Goal: Task Accomplishment & Management: Use online tool/utility

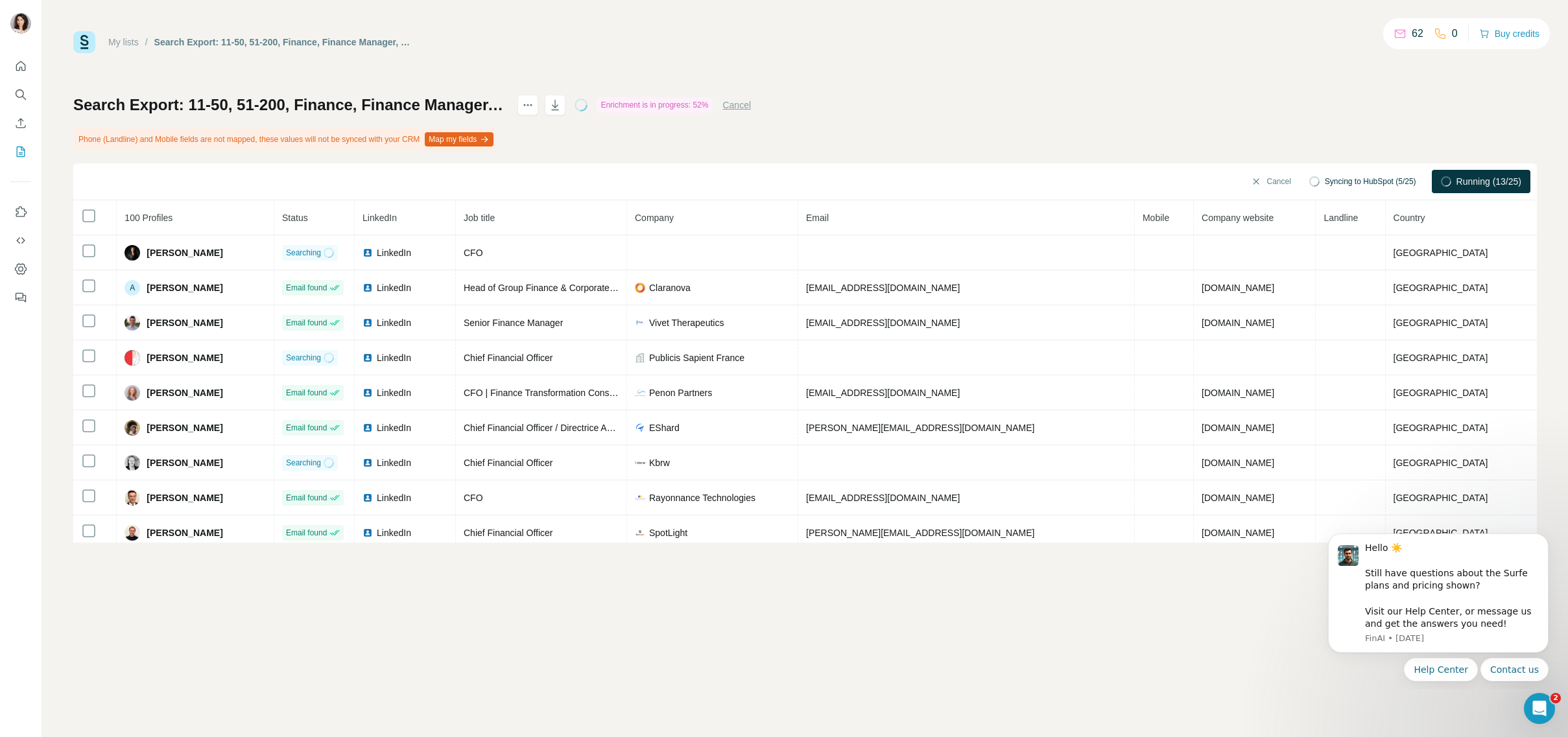
click at [490, 139] on button "Map my fields" at bounding box center [459, 139] width 69 height 14
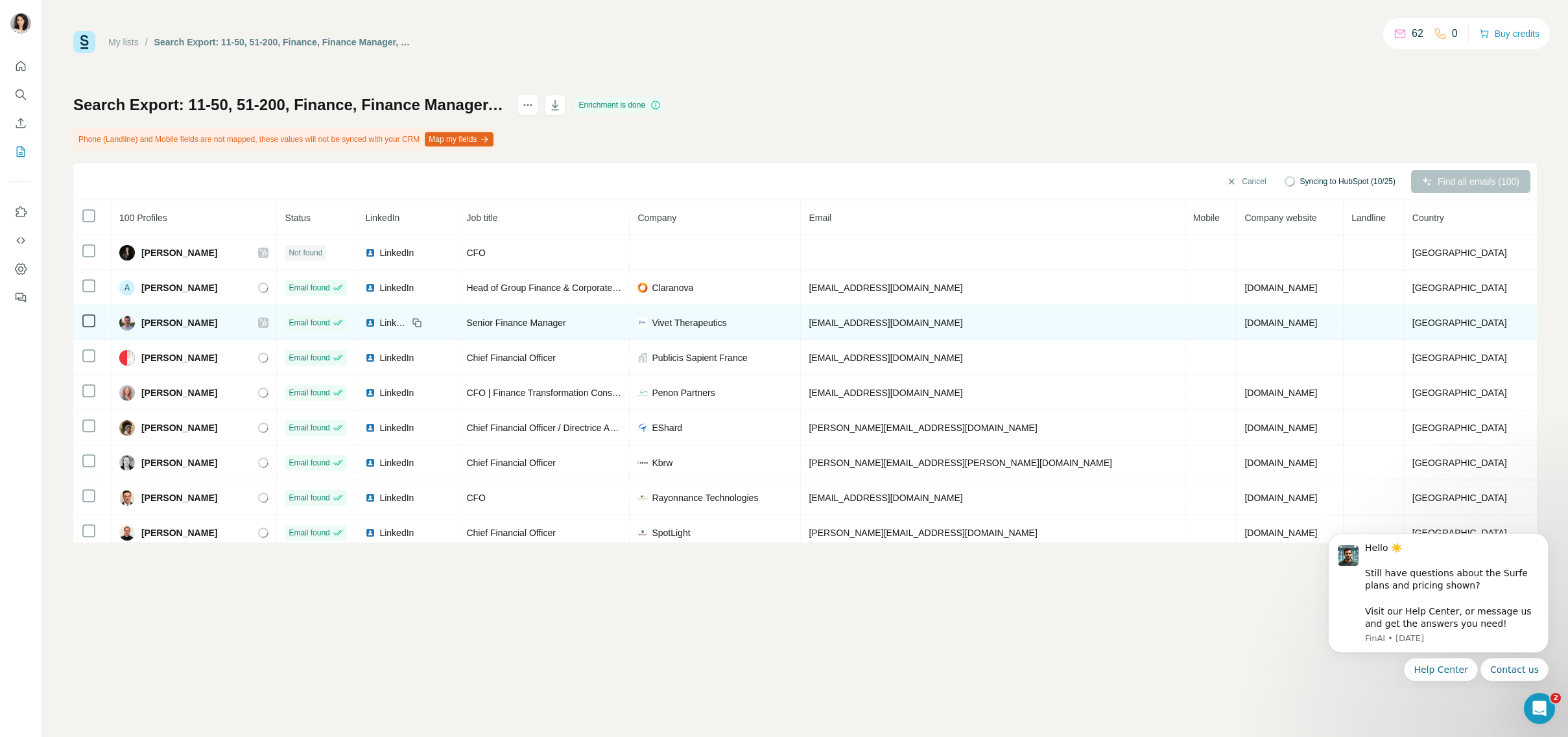
click at [168, 322] on span "[PERSON_NAME]" at bounding box center [179, 323] width 76 height 13
click at [1455, 320] on span "[GEOGRAPHIC_DATA]" at bounding box center [1459, 323] width 95 height 11
click at [170, 317] on span "[PERSON_NAME]" at bounding box center [179, 323] width 76 height 13
click at [197, 323] on span "[PERSON_NAME]" at bounding box center [179, 323] width 76 height 13
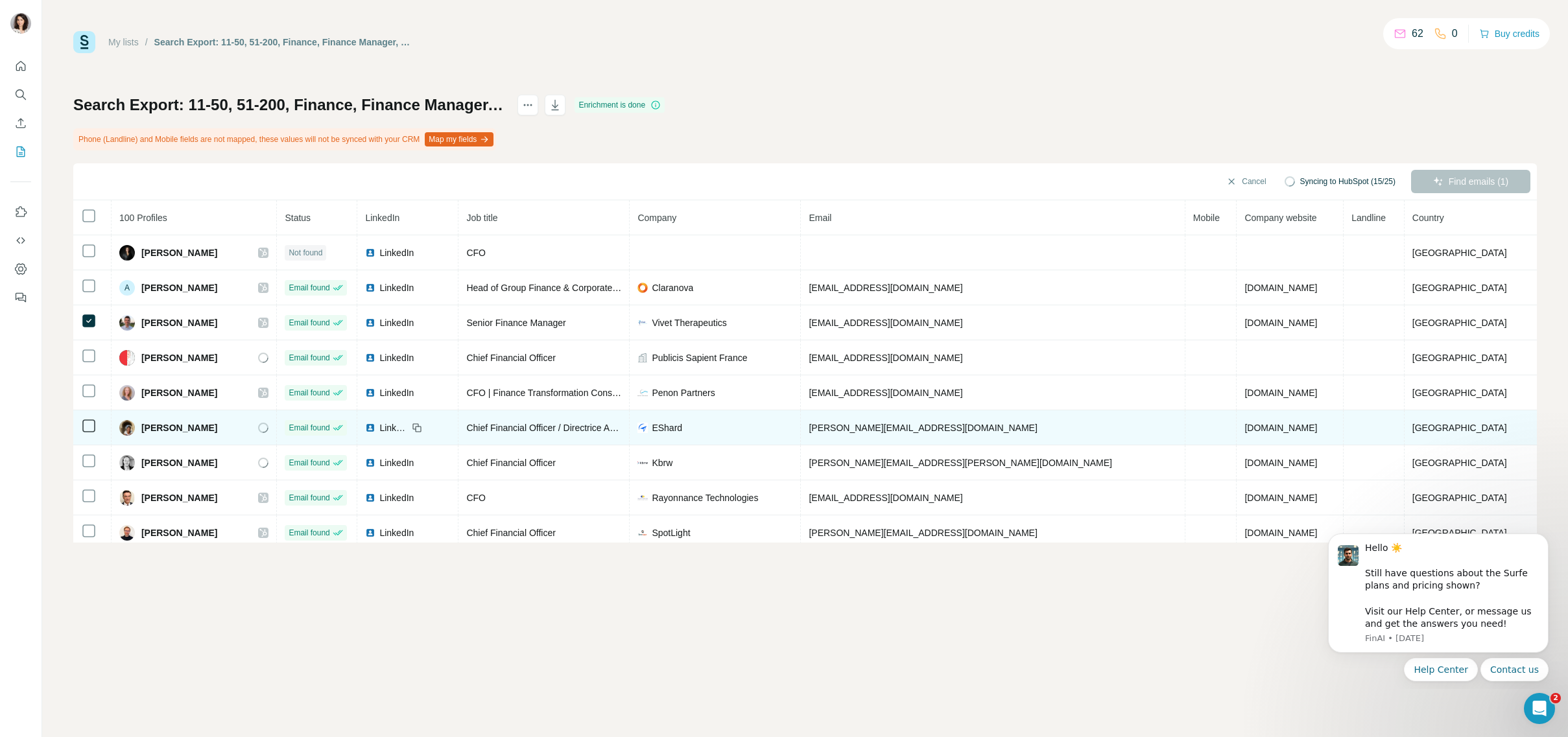
scroll to position [5, 0]
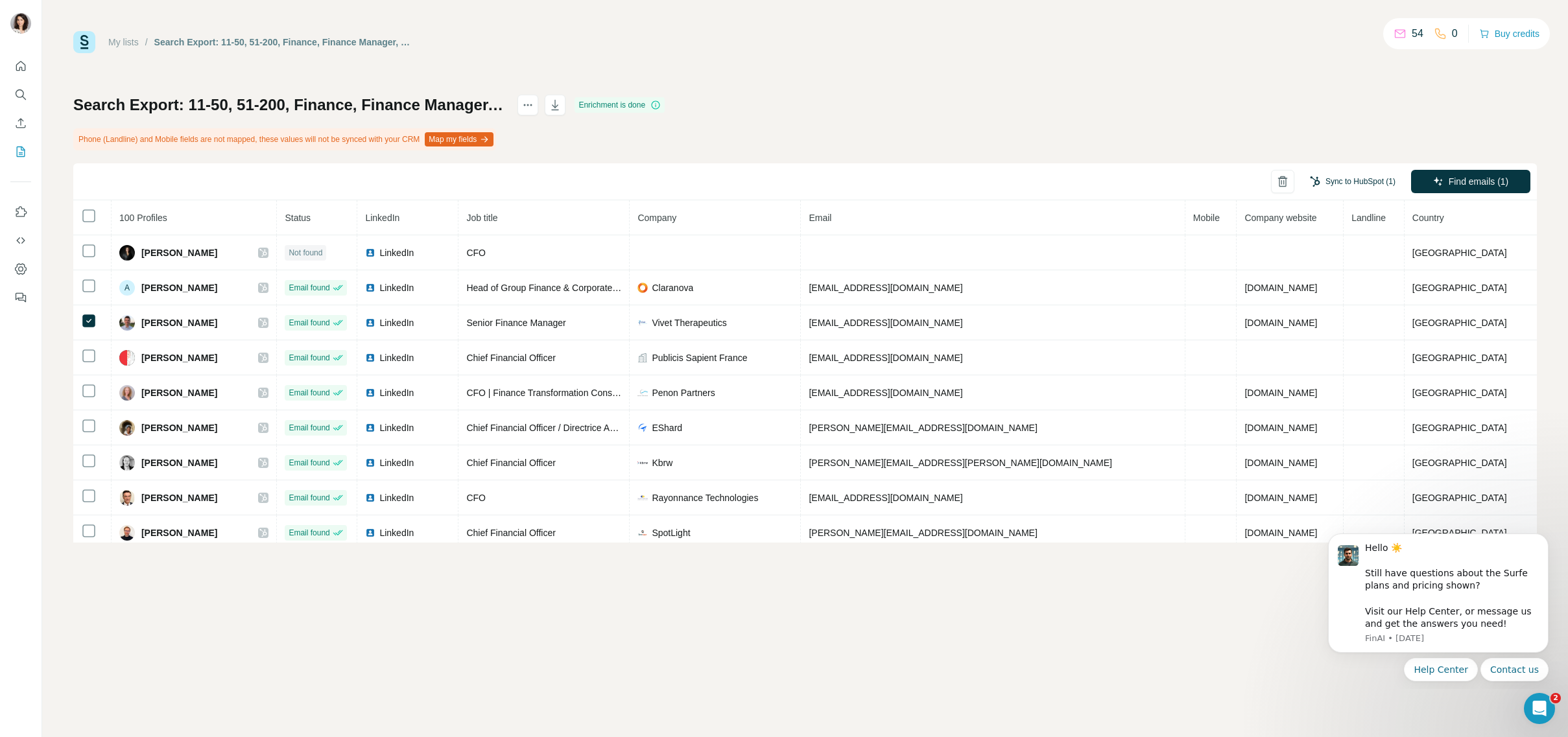
click at [1337, 181] on button "Sync to HubSpot (1)" at bounding box center [1353, 182] width 104 height 20
click at [1330, 274] on button "Sync to HubSpot" at bounding box center [1327, 279] width 144 height 26
click at [479, 136] on button "Map my fields" at bounding box center [459, 139] width 69 height 14
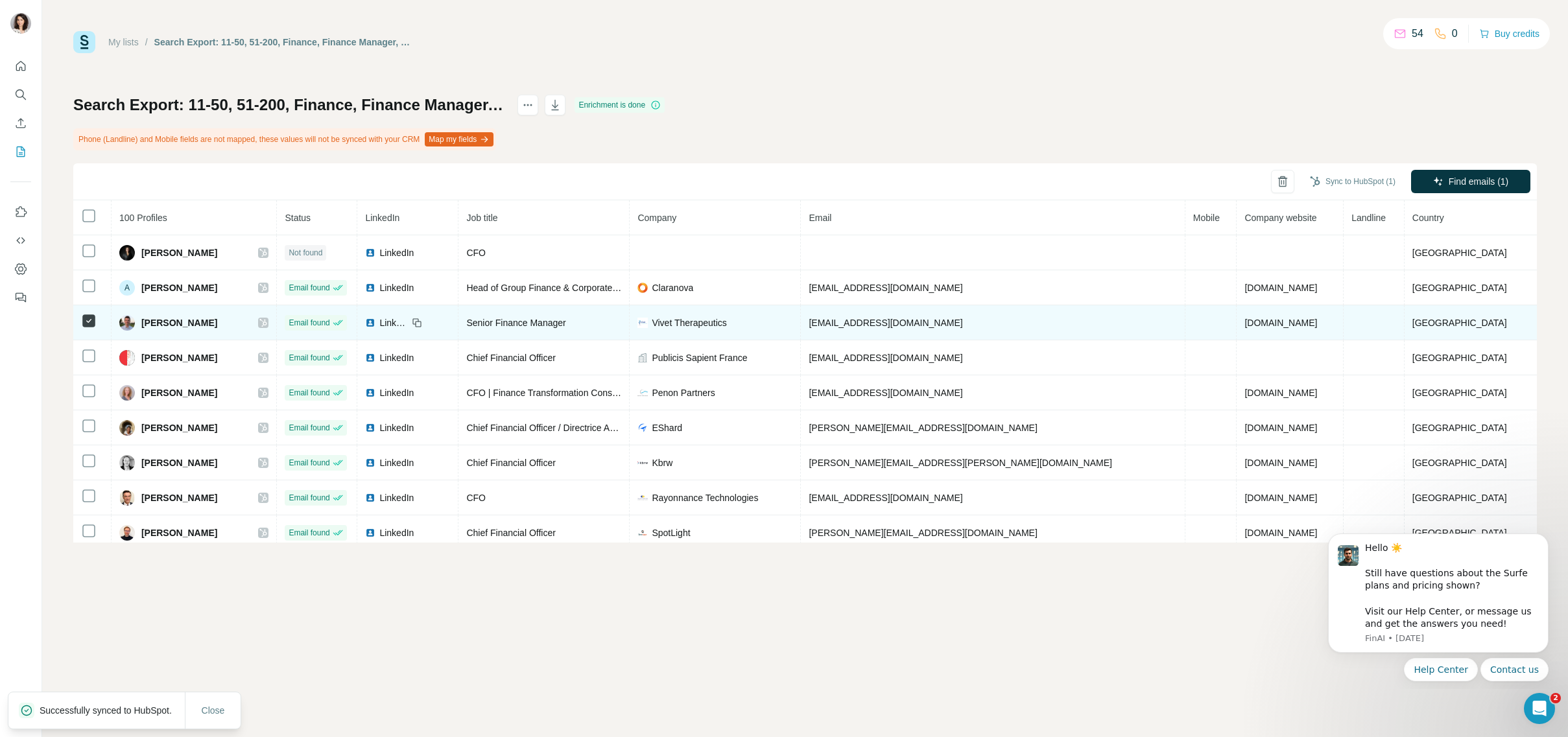
click at [267, 321] on icon at bounding box center [263, 323] width 8 height 8
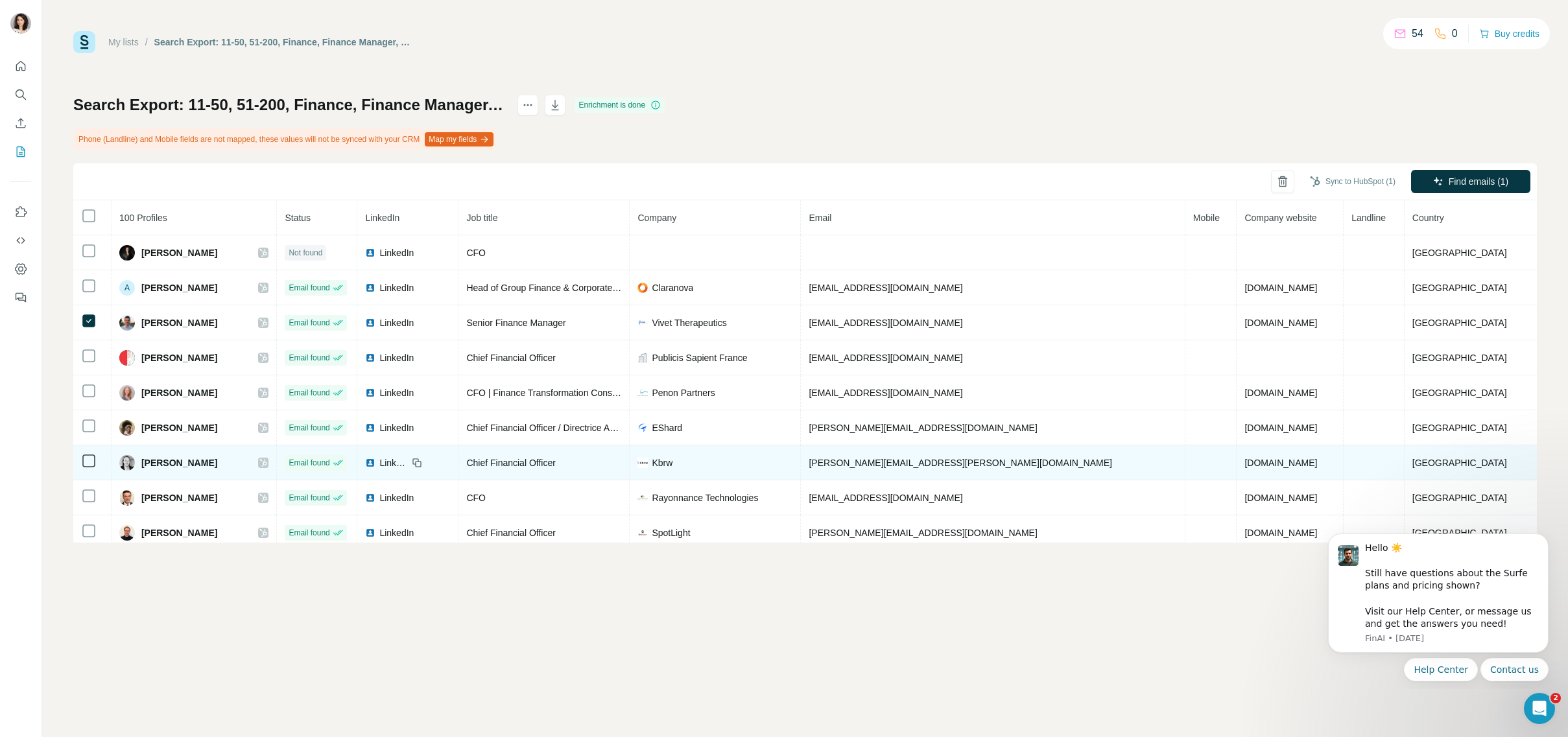
scroll to position [43, 0]
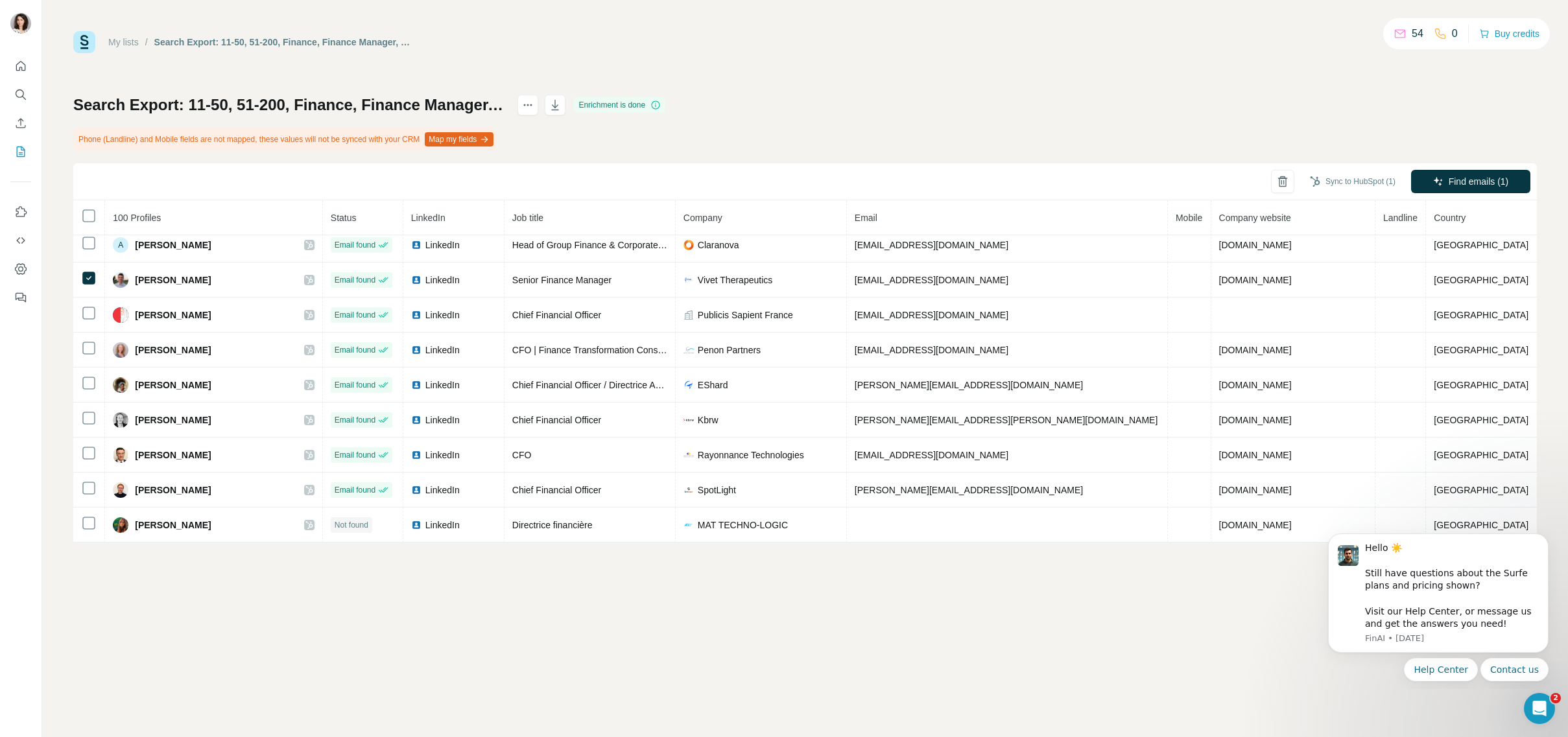
click at [130, 38] on link "My lists" at bounding box center [123, 42] width 31 height 11
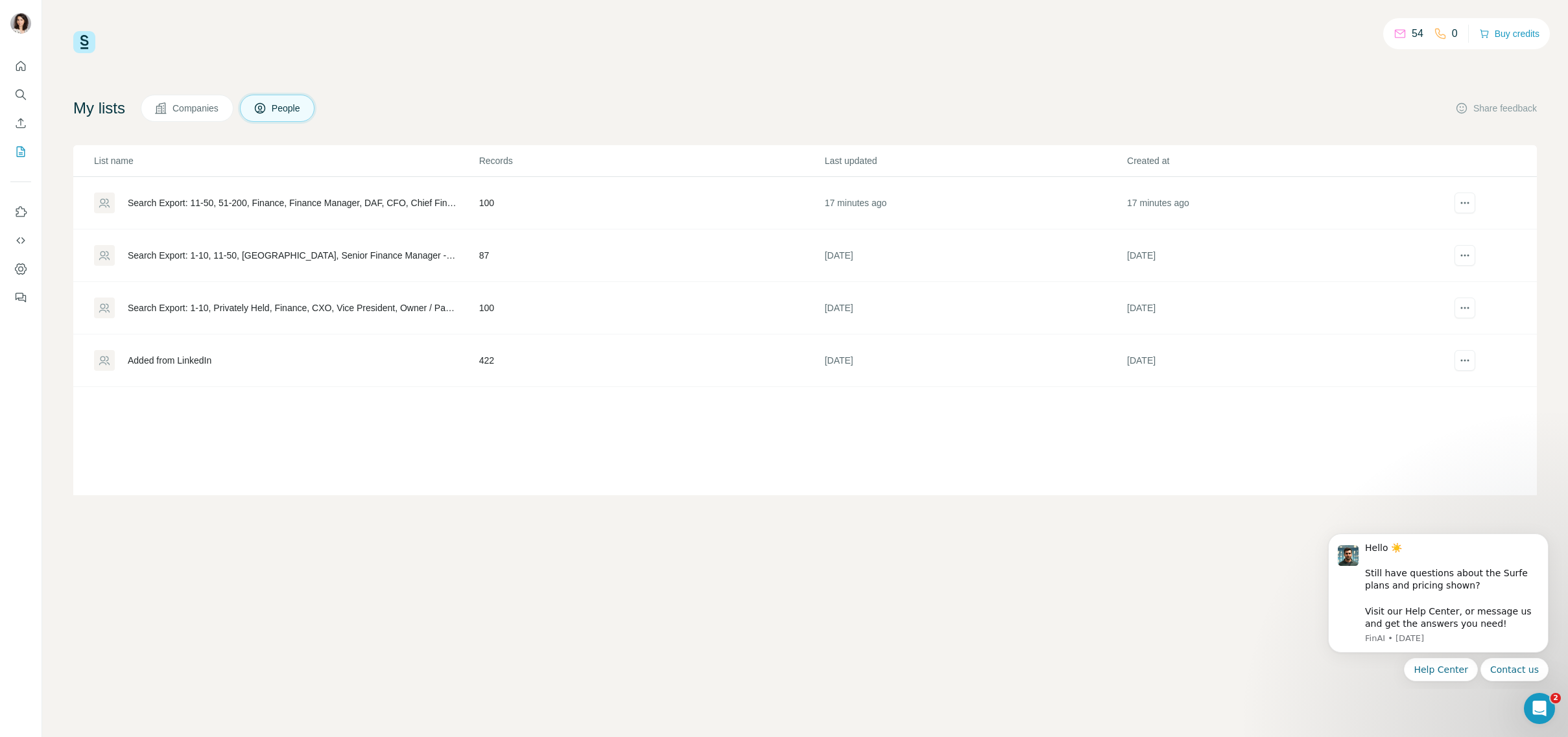
click at [302, 108] on span "People" at bounding box center [287, 108] width 30 height 13
click at [188, 112] on span "Companies" at bounding box center [196, 108] width 47 height 13
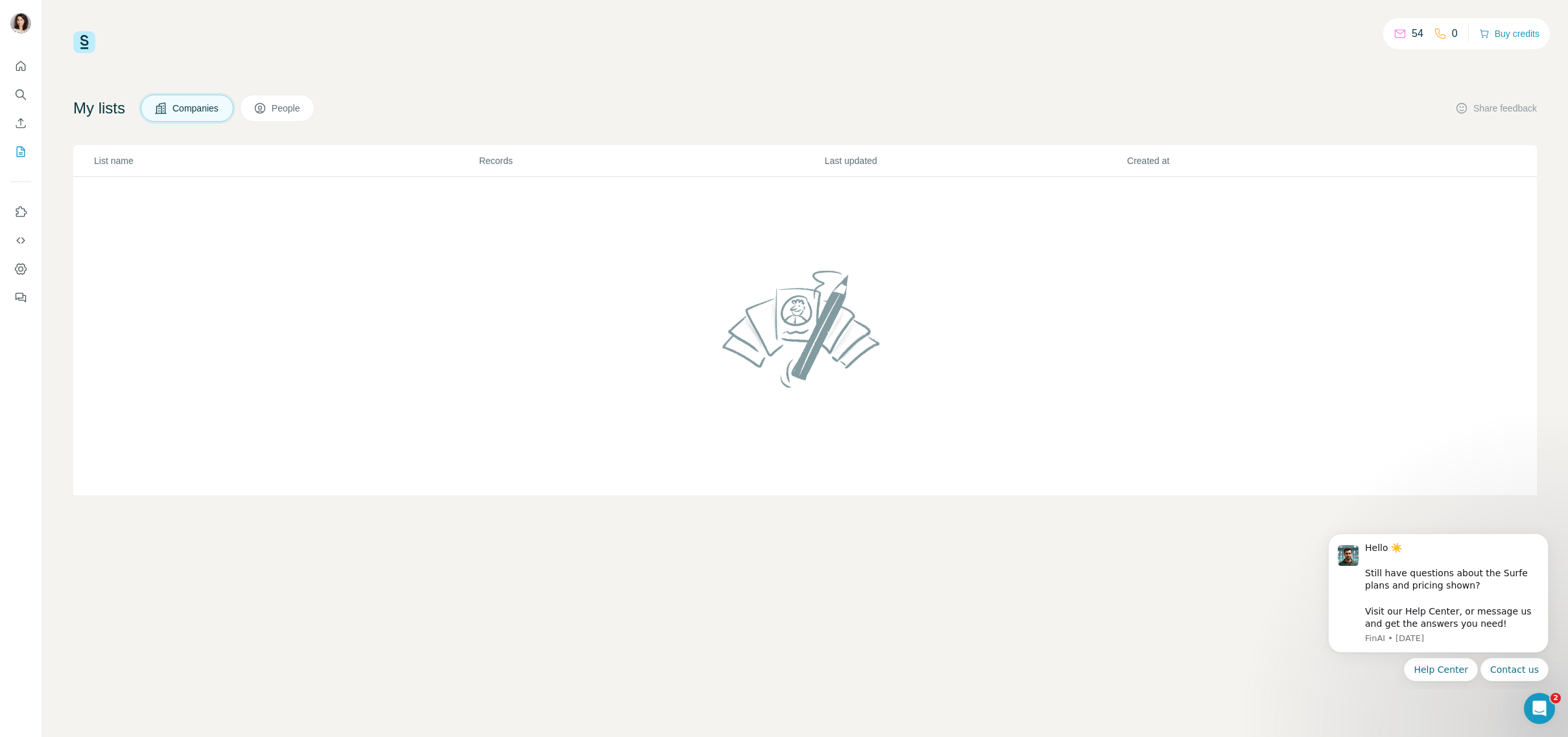
click at [288, 113] on span "People" at bounding box center [287, 108] width 30 height 13
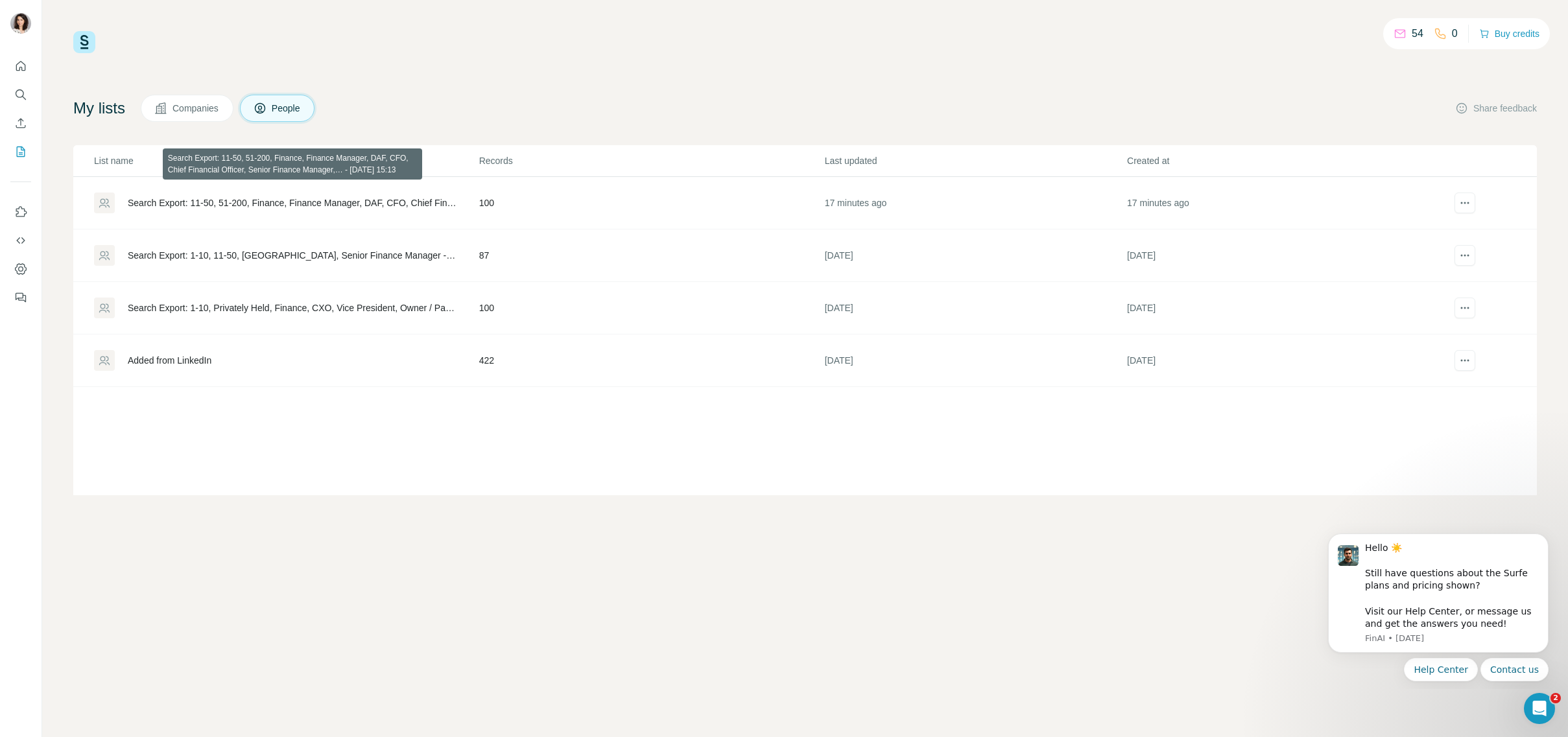
click at [310, 200] on div "Search Export: 11-50, 51-200, Finance, Finance Manager, DAF, CFO, Chief Financi…" at bounding box center [292, 203] width 330 height 13
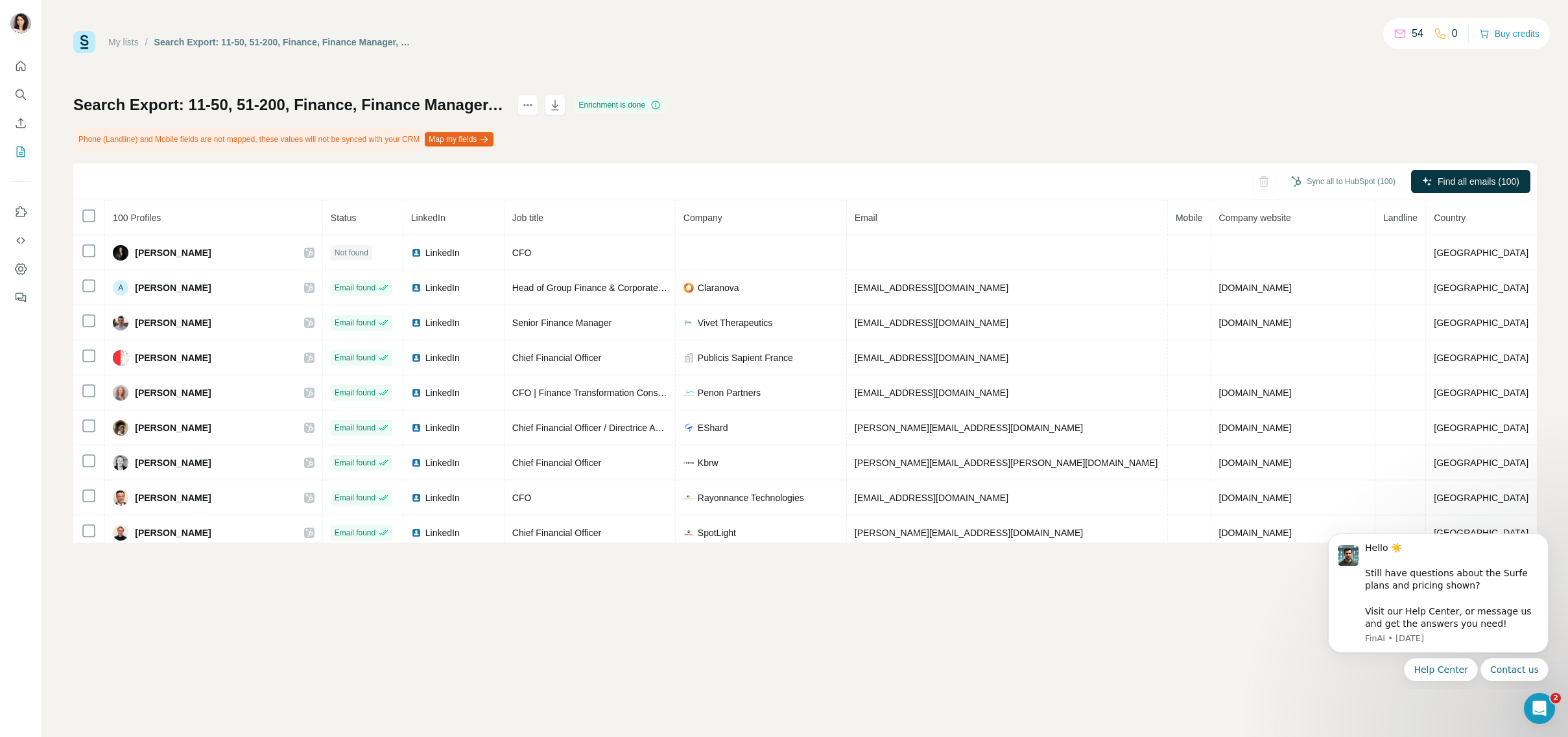
click at [588, 640] on div "My lists / Search Export: 11-50, 51-200, Finance, Finance Manager, DAF, CFO, Ch…" at bounding box center [805, 368] width 1526 height 737
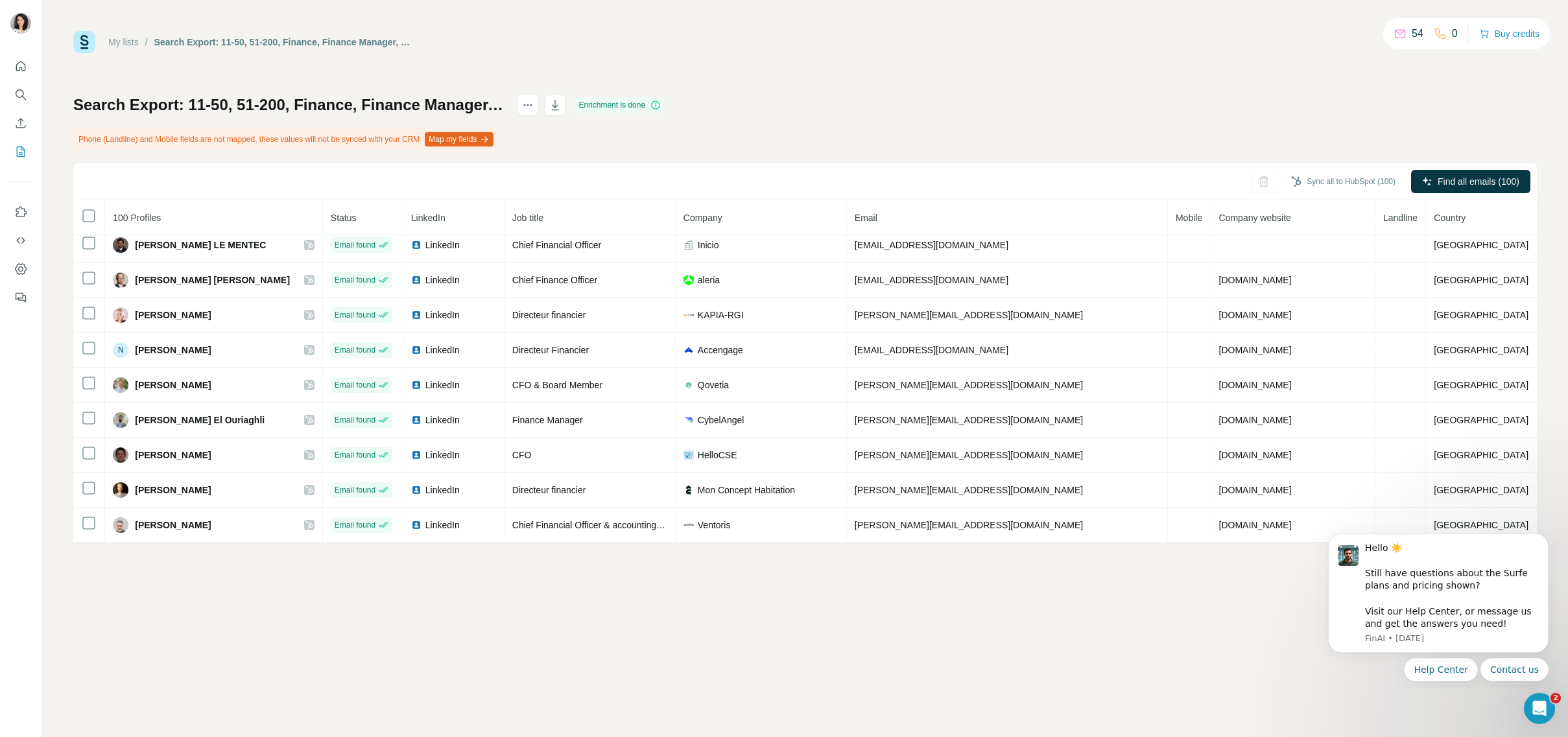
scroll to position [540, 0]
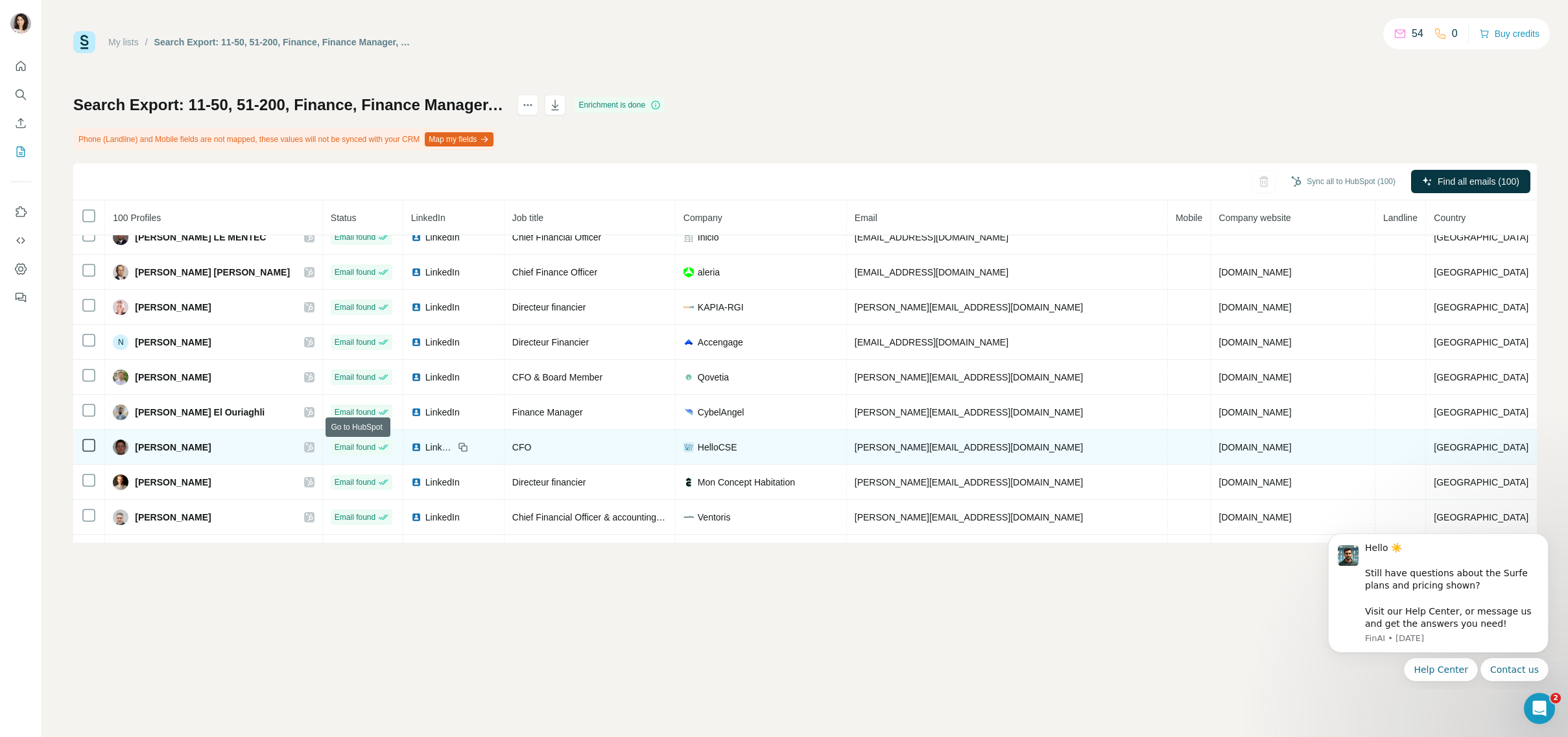
click at [312, 445] on icon at bounding box center [309, 447] width 8 height 8
